Goal: Register for event/course

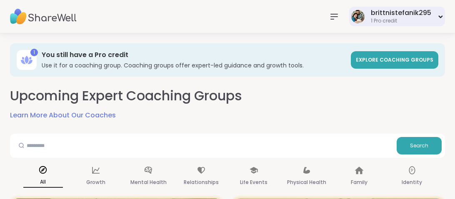
click at [378, 17] on div "brittnistefanik295" at bounding box center [400, 12] width 60 height 9
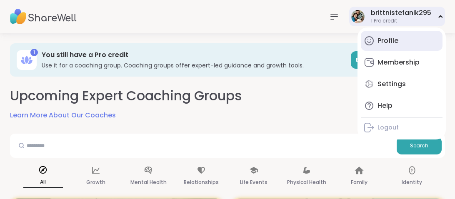
click at [384, 43] on div "Profile" at bounding box center [387, 40] width 21 height 9
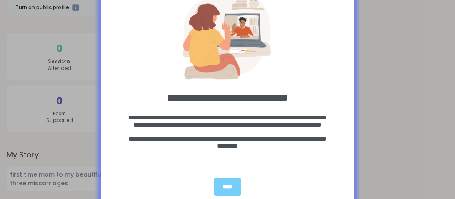
scroll to position [37, 0]
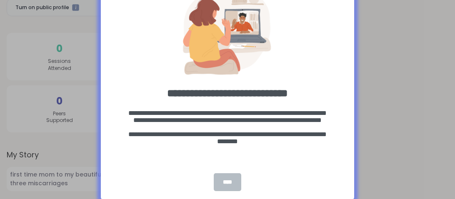
click at [231, 180] on div "****" at bounding box center [227, 182] width 27 height 18
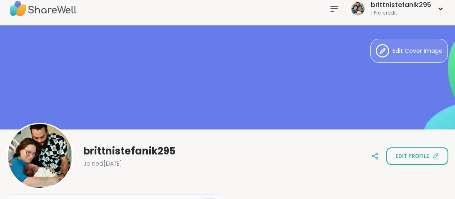
scroll to position [0, 0]
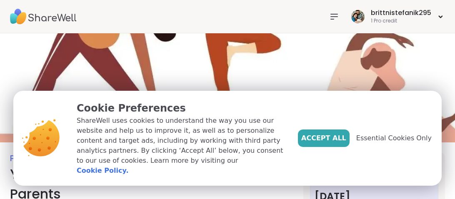
click at [332, 137] on button "Accept All" at bounding box center [324, 137] width 52 height 17
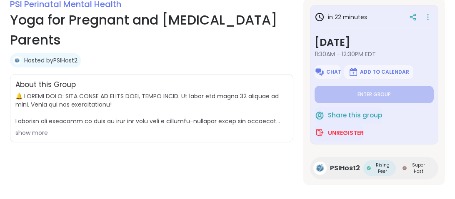
click at [30, 125] on span "https://docs.google.com/forms/d/e/1FAIpQLSfKPTSx4QUIaIZ96C920GtCxYnEfdkac4qX4Lj…" at bounding box center [151, 114] width 272 height 45
click at [34, 134] on div "show more" at bounding box center [151, 133] width 272 height 8
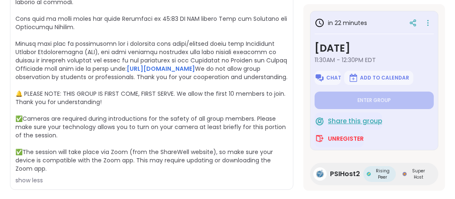
scroll to position [347, 0]
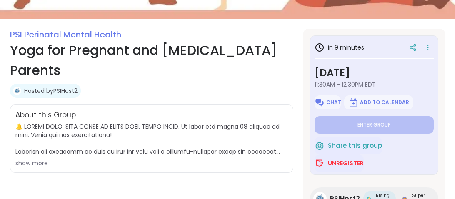
click at [268, 84] on div "Hosted by PSIHost2" at bounding box center [151, 91] width 283 height 14
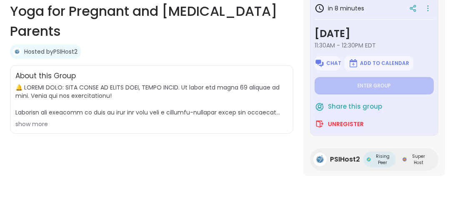
click at [41, 120] on div "show more" at bounding box center [151, 124] width 272 height 8
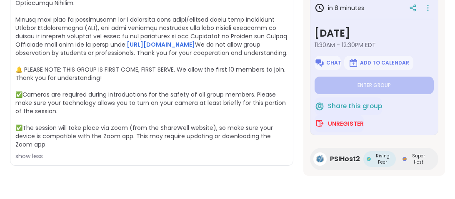
scroll to position [396, 0]
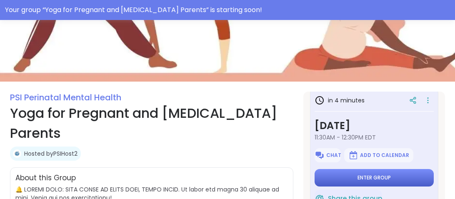
click at [328, 177] on button "Enter group" at bounding box center [373, 177] width 119 height 17
